Goal: Task Accomplishment & Management: Use online tool/utility

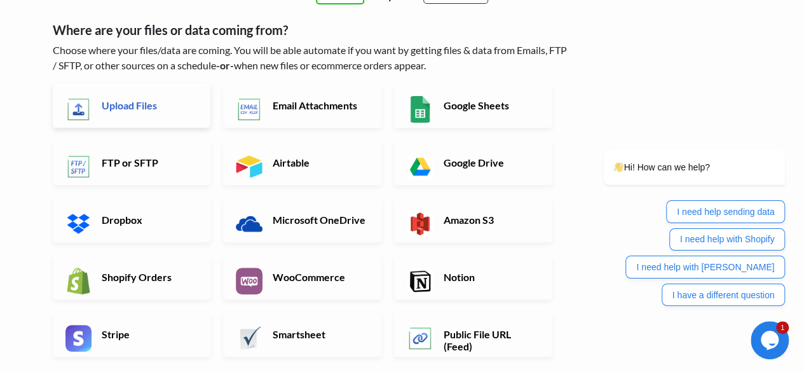
scroll to position [102, 0]
click at [131, 282] on link "Shopify Orders" at bounding box center [132, 276] width 158 height 45
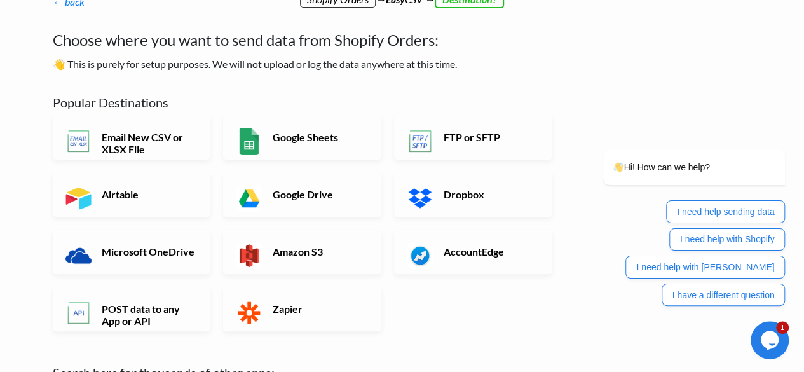
scroll to position [53, 0]
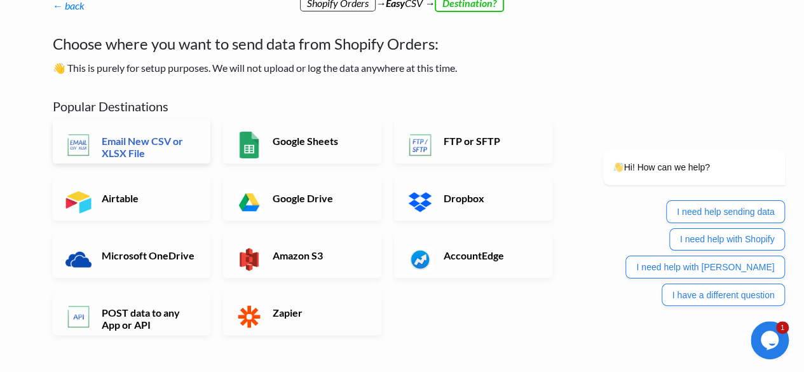
click at [154, 147] on h6 "Email New CSV or XLSX File" at bounding box center [149, 147] width 100 height 24
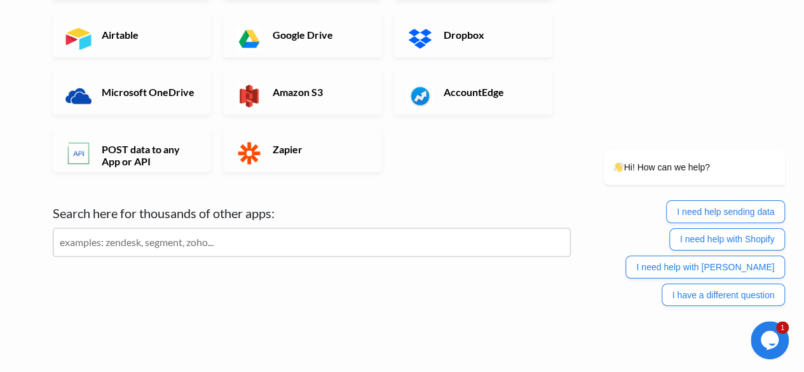
scroll to position [16, 0]
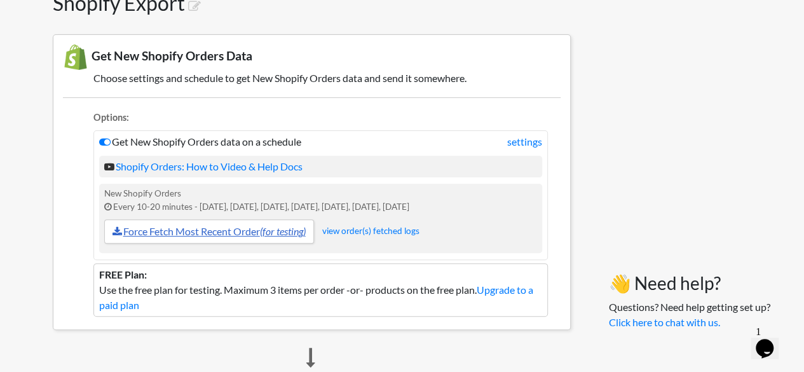
scroll to position [102, 0]
click at [168, 235] on link "Force Fetch Most Recent Order (for testing)" at bounding box center [209, 231] width 210 height 24
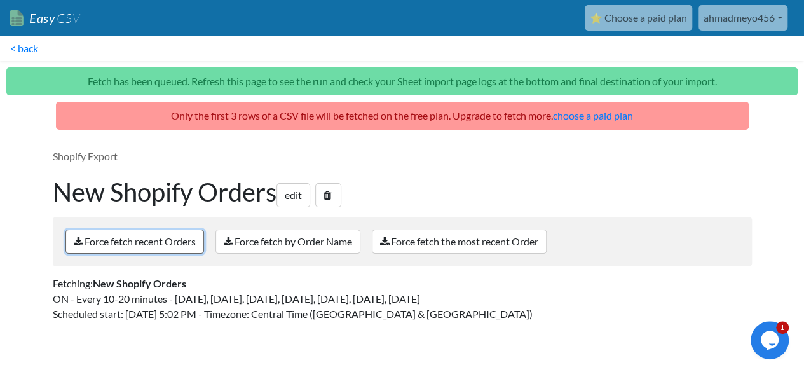
click at [185, 245] on link "Force fetch recent Orders" at bounding box center [134, 242] width 139 height 24
click at [146, 248] on link "Force fetch recent Orders" at bounding box center [134, 242] width 139 height 24
